Goal: Transaction & Acquisition: Purchase product/service

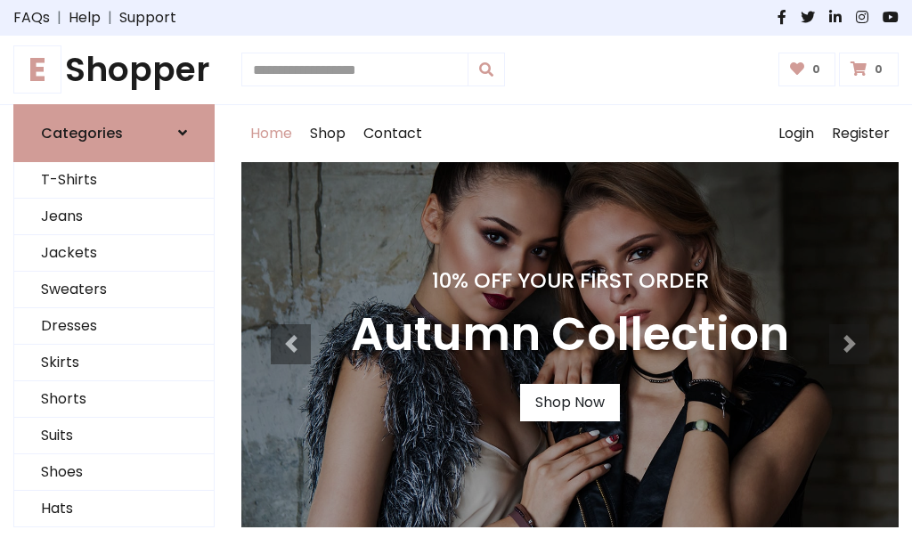
click at [456, 269] on h4 "10% Off Your First Order" at bounding box center [570, 280] width 438 height 25
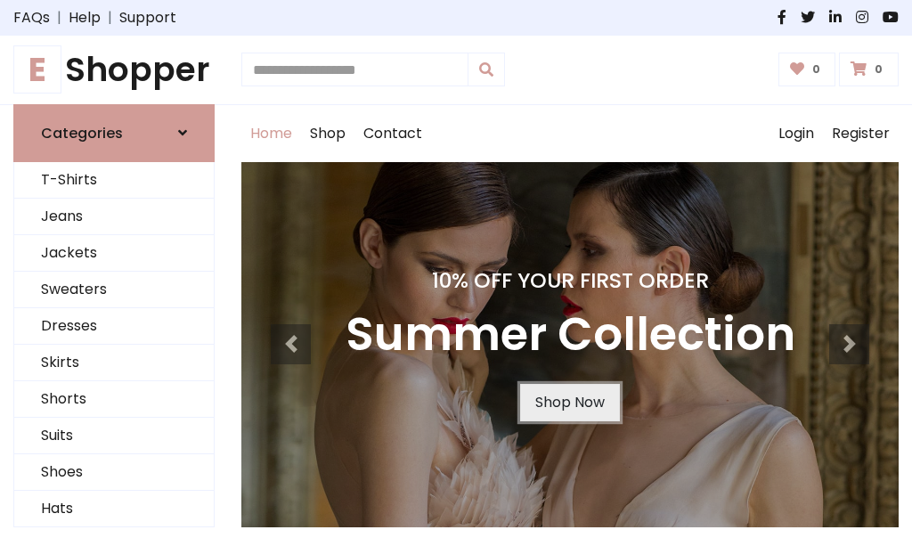
click at [569, 402] on link "Shop Now" at bounding box center [570, 402] width 100 height 37
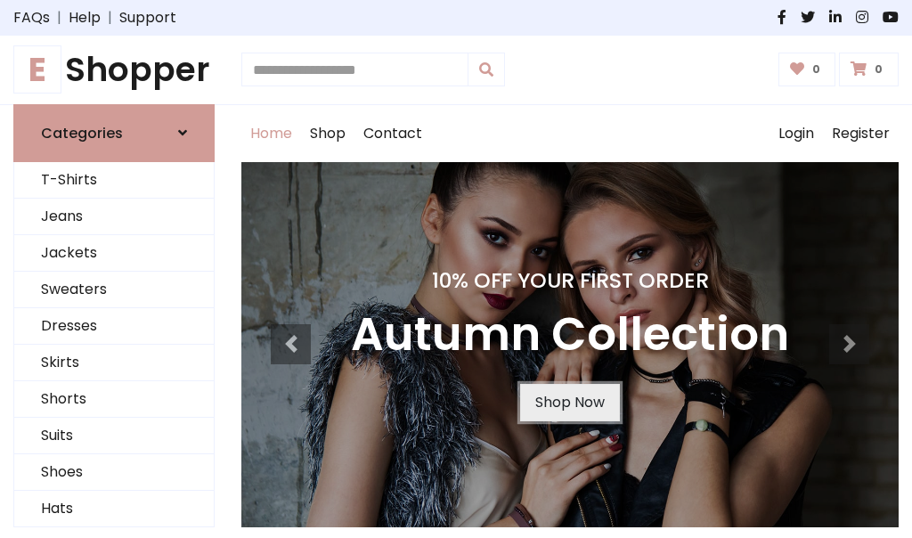
click at [569, 402] on link "Shop Now" at bounding box center [570, 402] width 100 height 37
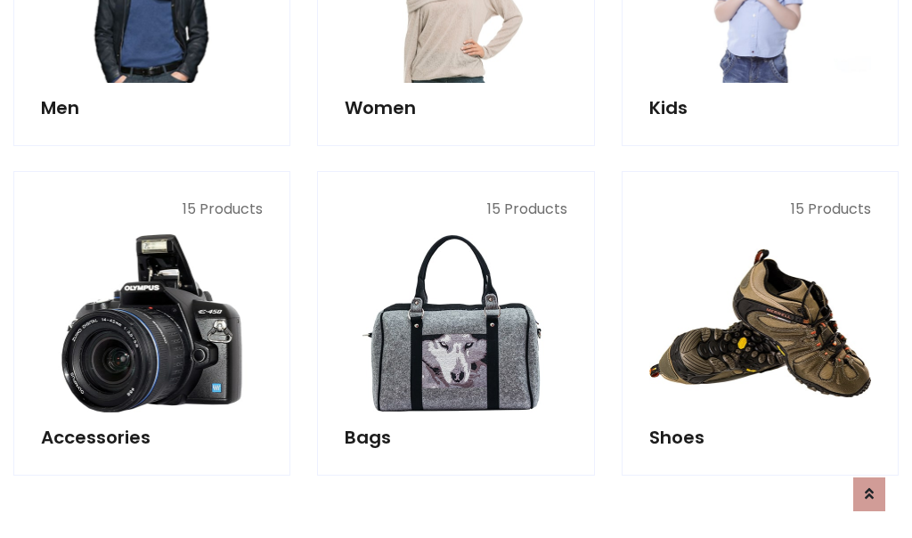
scroll to position [1776, 0]
